Goal: Task Accomplishment & Management: Use online tool/utility

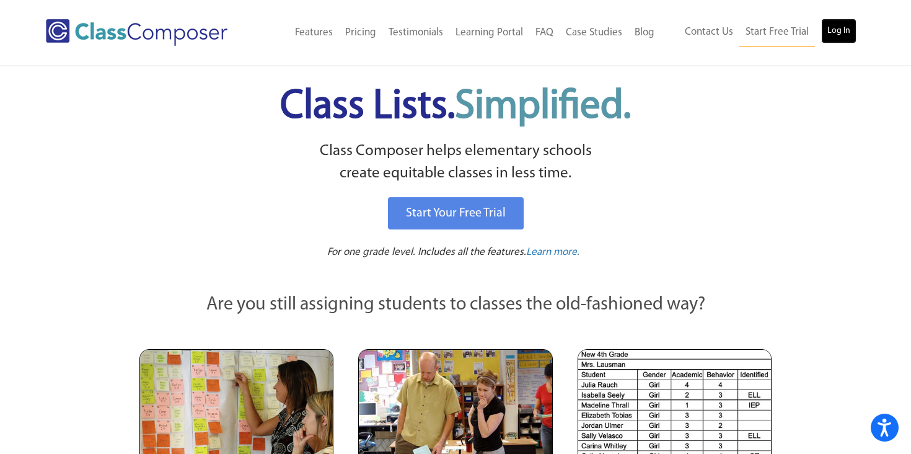
click at [842, 35] on link "Log In" at bounding box center [838, 31] width 35 height 25
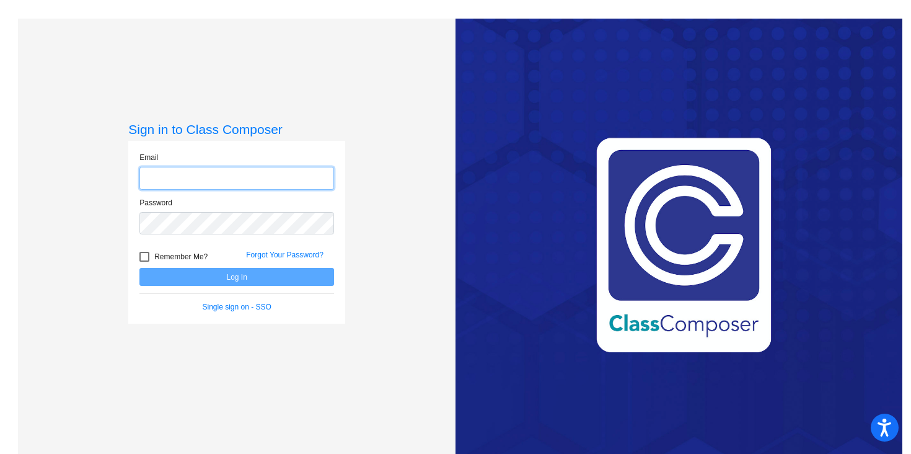
type input "[PERSON_NAME][EMAIL_ADDRESS][DOMAIN_NAME]"
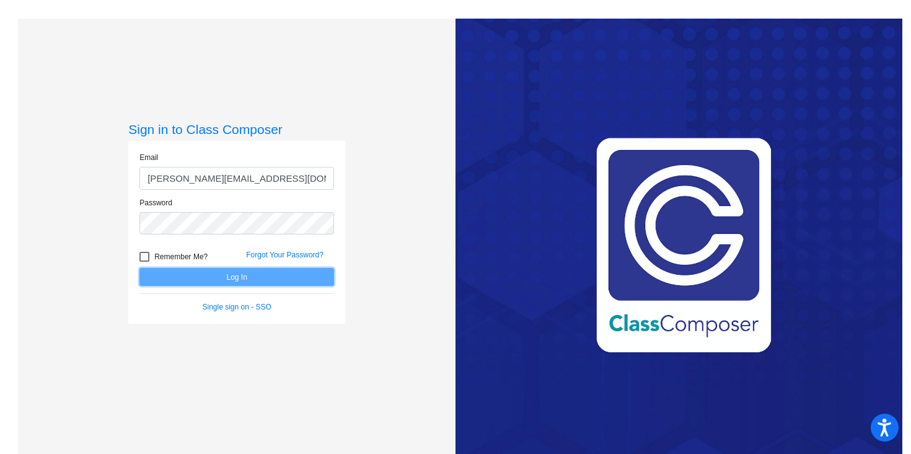
click at [260, 282] on button "Log In" at bounding box center [236, 277] width 195 height 18
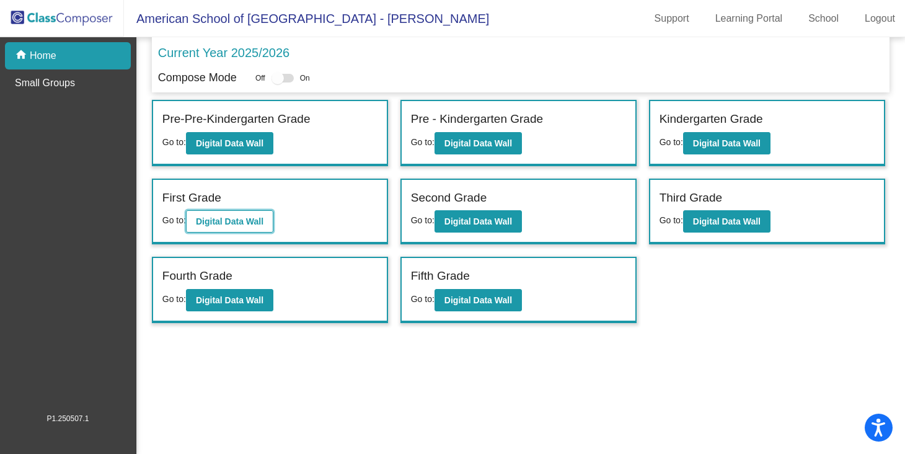
click at [232, 225] on b "Digital Data Wall" at bounding box center [230, 221] width 68 height 10
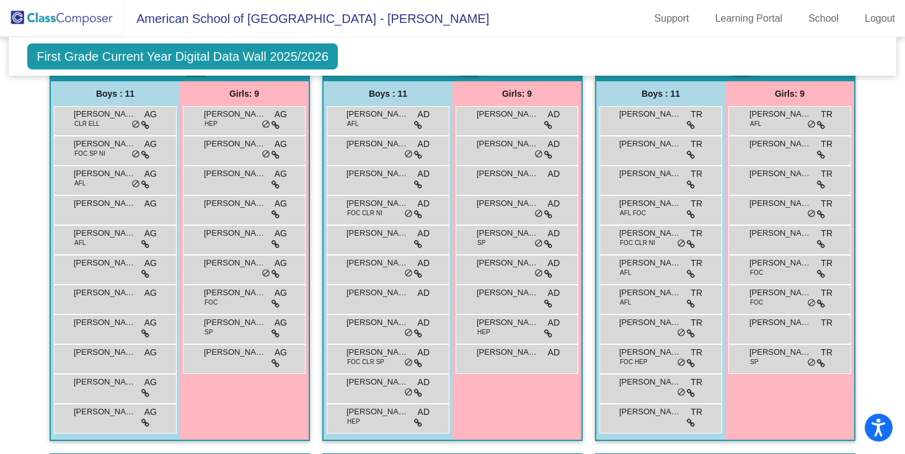
scroll to position [308, 0]
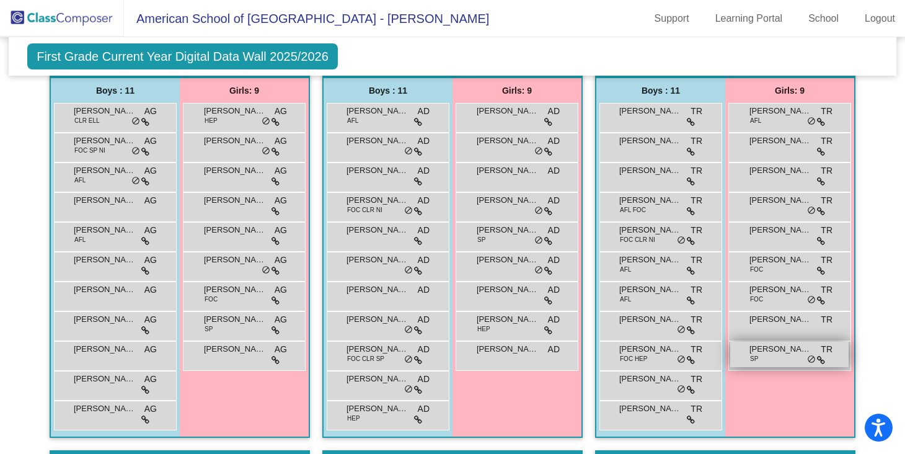
click at [756, 356] on div "[PERSON_NAME] SP TR lock do_not_disturb_alt" at bounding box center [789, 354] width 118 height 25
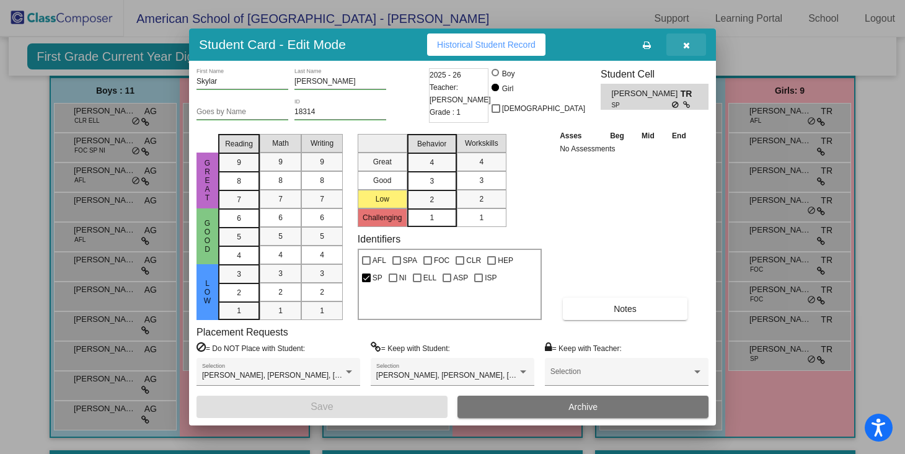
click at [688, 42] on icon "button" at bounding box center [686, 45] width 7 height 9
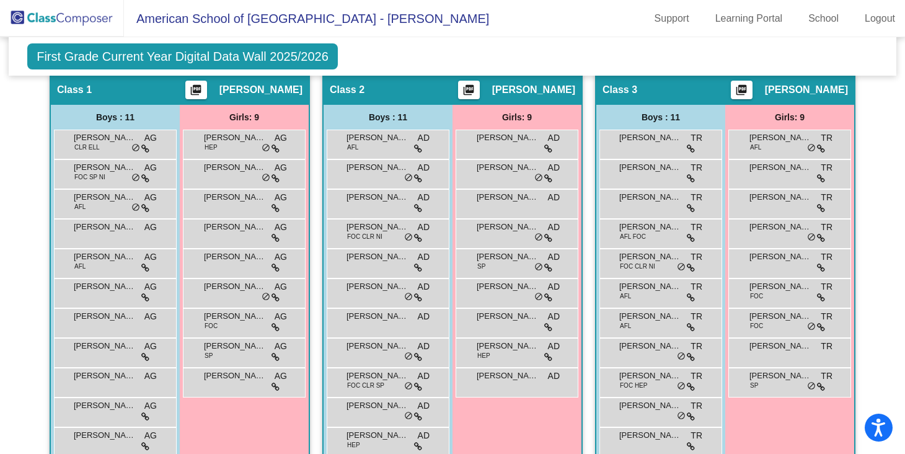
scroll to position [284, 0]
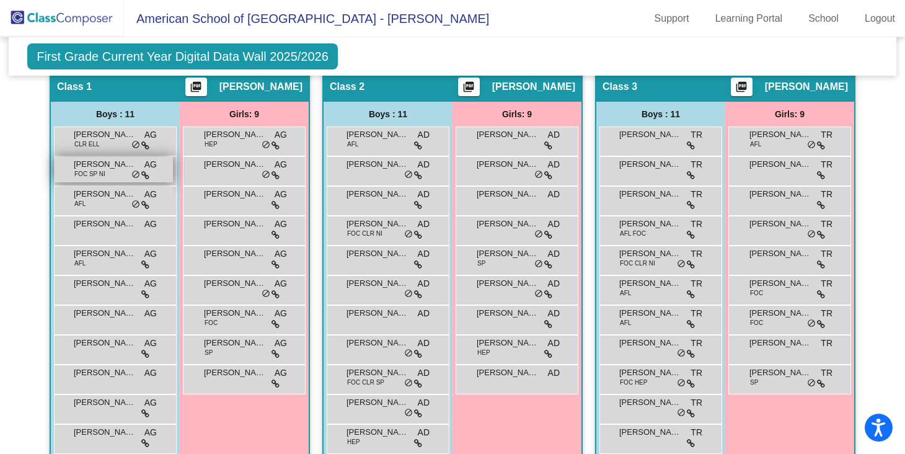
click at [84, 170] on span "FOC SP NI" at bounding box center [89, 173] width 31 height 9
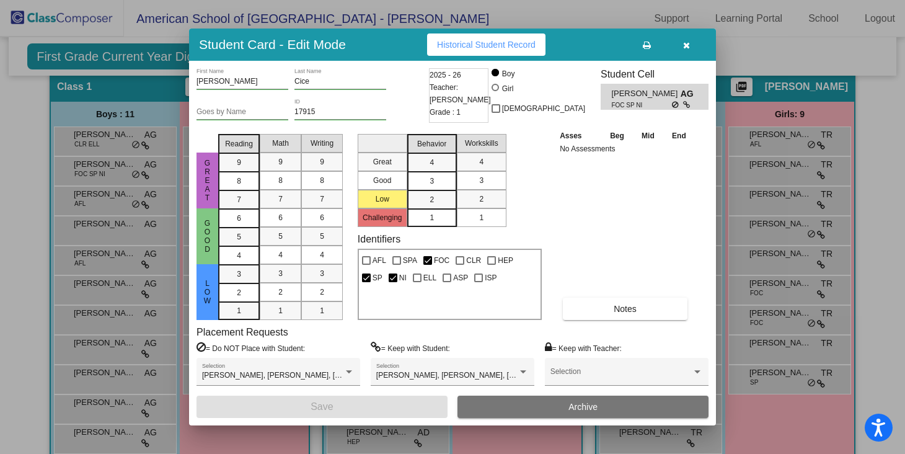
click at [684, 43] on icon "button" at bounding box center [686, 45] width 7 height 9
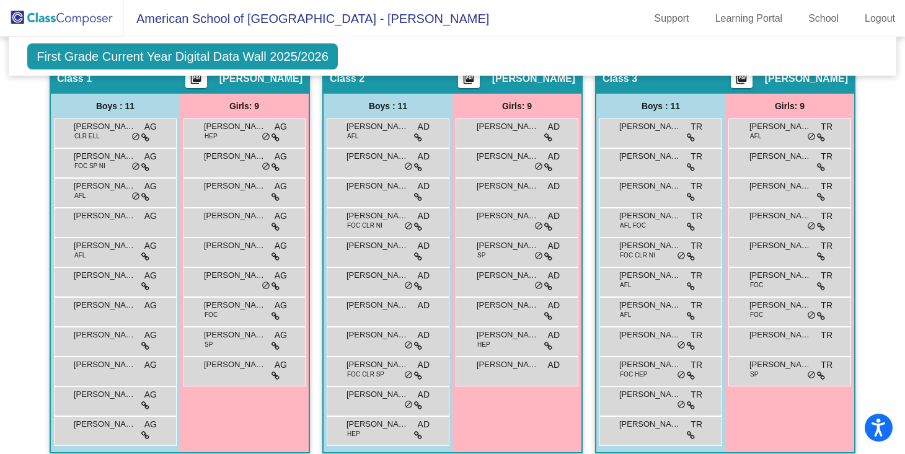
scroll to position [290, 0]
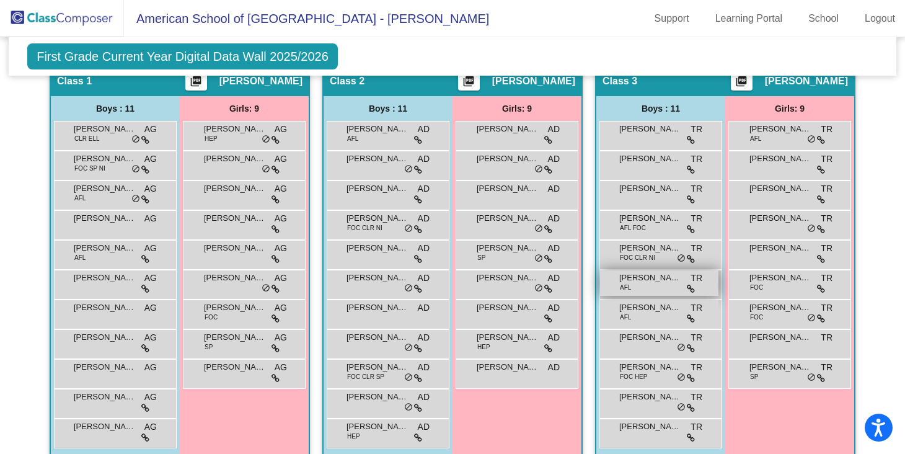
click at [636, 283] on div "Omar Safi AFL TR lock do_not_disturb_alt" at bounding box center [659, 282] width 118 height 25
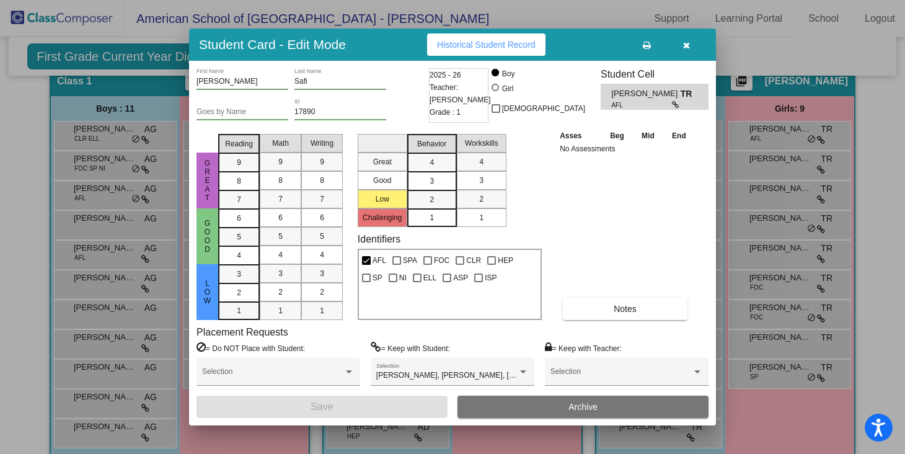
click at [690, 43] on button "button" at bounding box center [686, 44] width 40 height 22
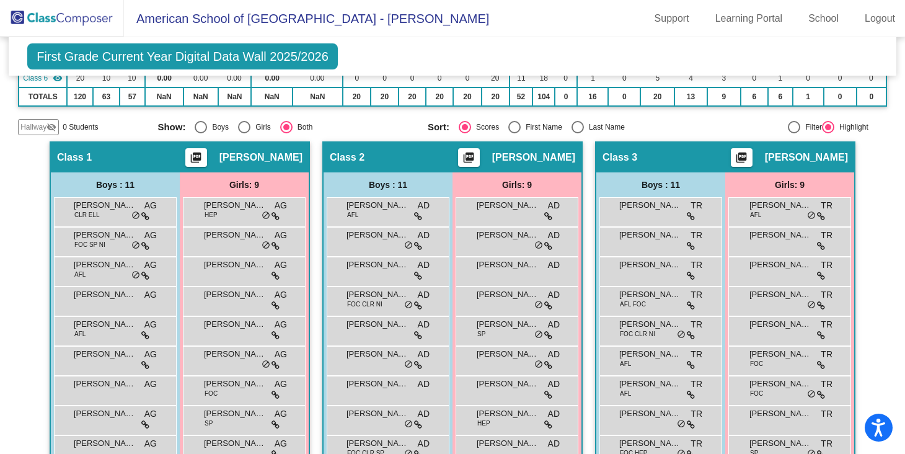
scroll to position [0, 0]
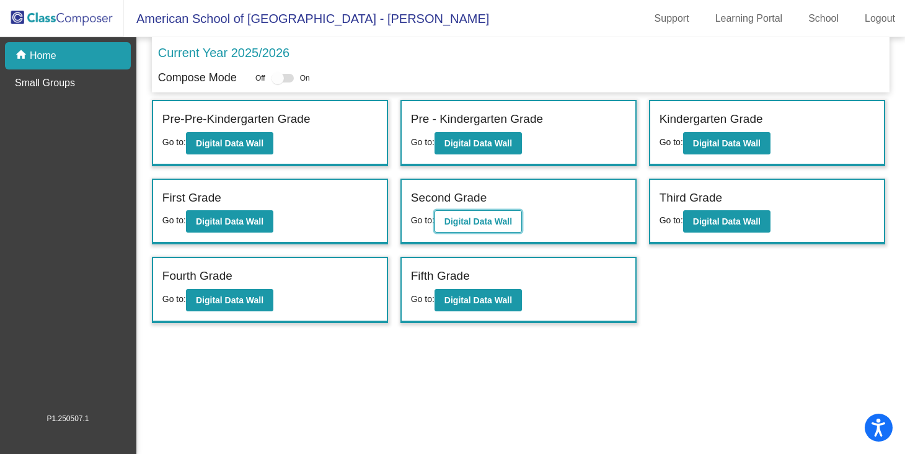
click at [511, 219] on b "Digital Data Wall" at bounding box center [478, 221] width 68 height 10
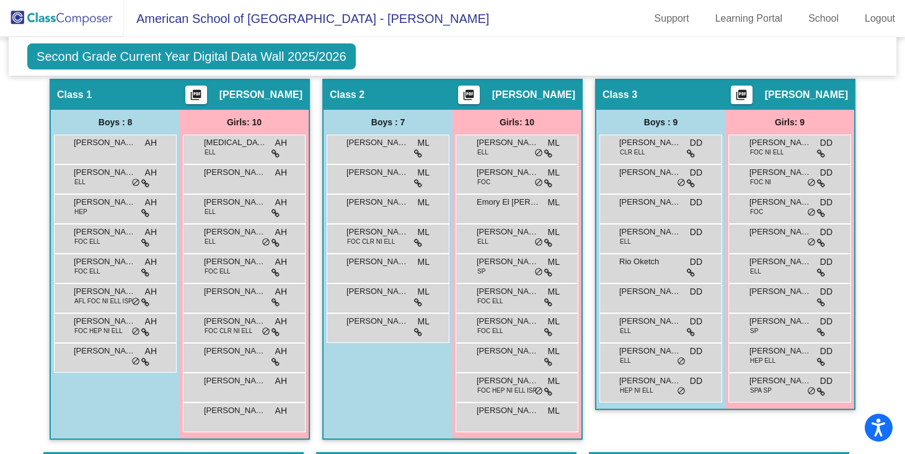
scroll to position [296, 0]
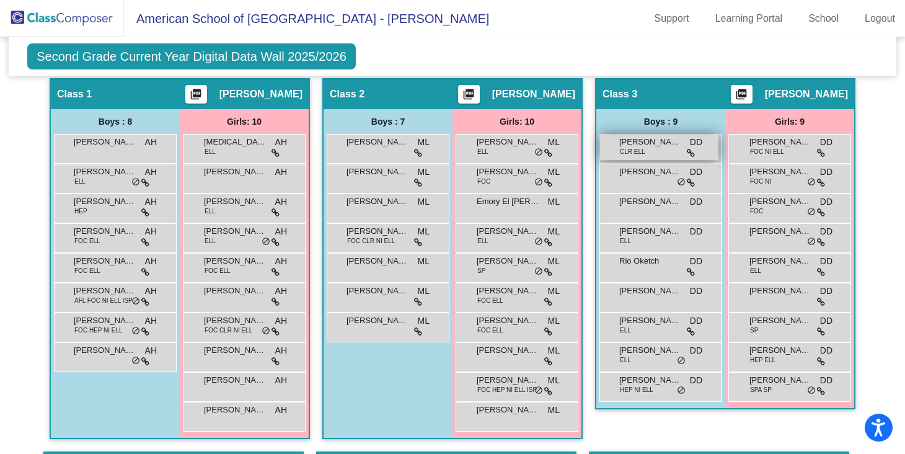
click at [635, 143] on span "Alexander Aknadibossian" at bounding box center [650, 142] width 62 height 12
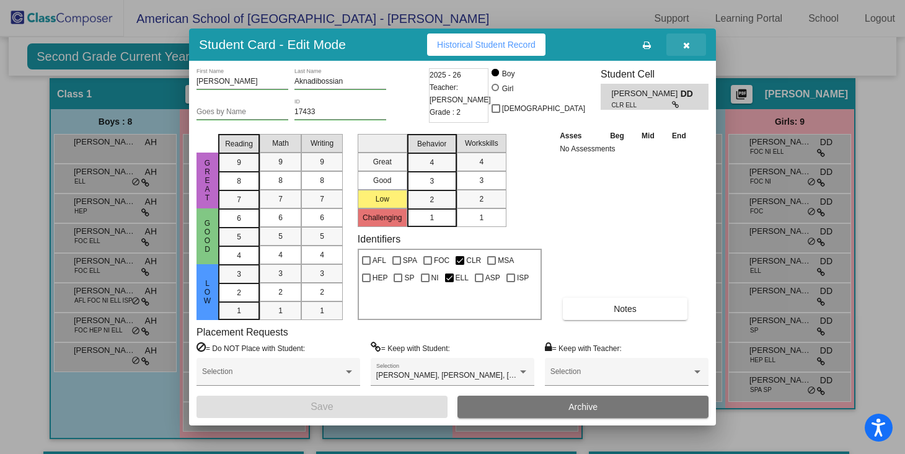
click at [687, 49] on icon "button" at bounding box center [686, 45] width 7 height 9
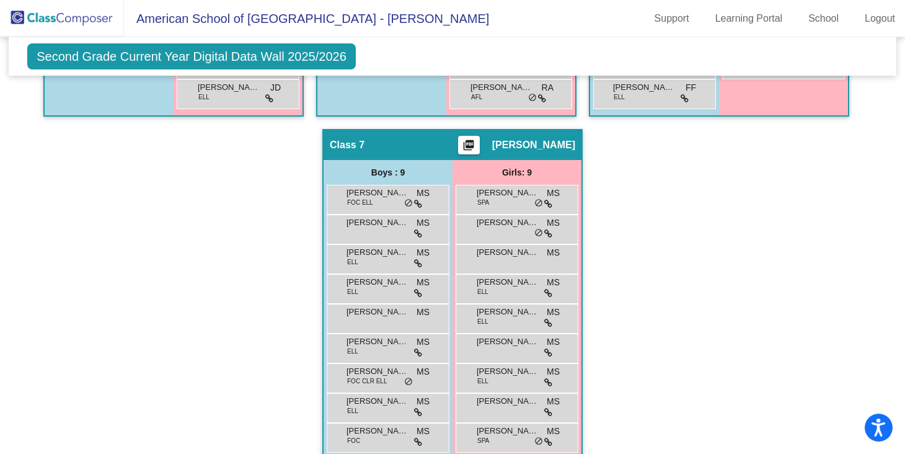
scroll to position [1009, 0]
